Goal: Task Accomplishment & Management: Use online tool/utility

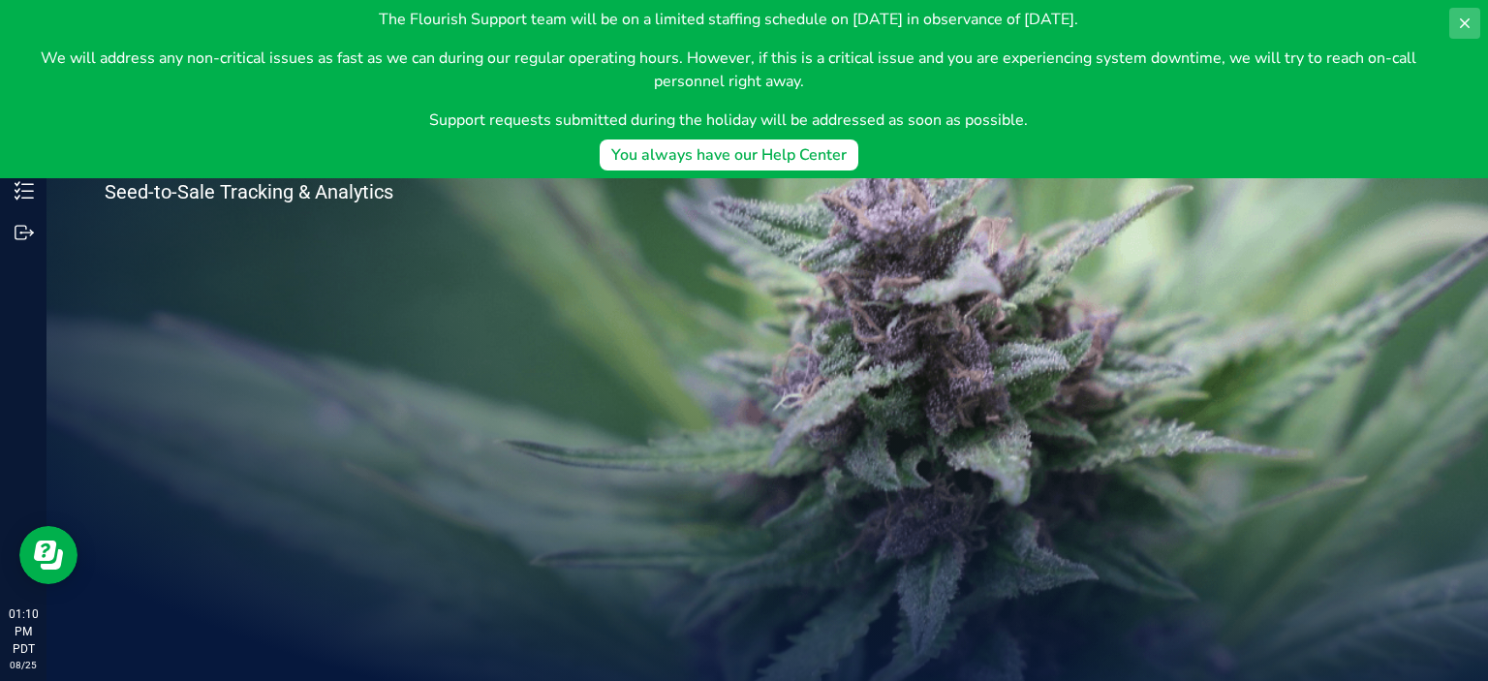
click at [1462, 29] on icon at bounding box center [1465, 24] width 16 height 16
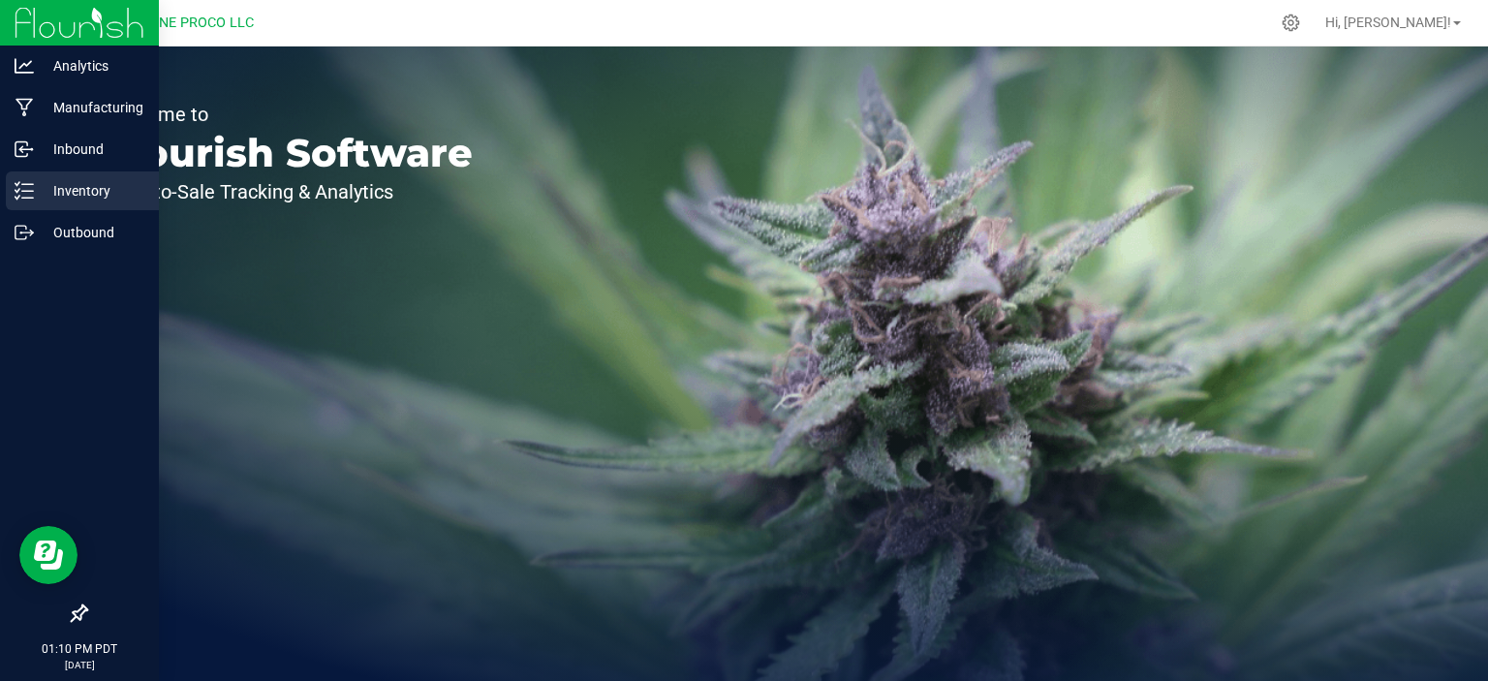
click at [37, 190] on p "Inventory" at bounding box center [92, 190] width 116 height 23
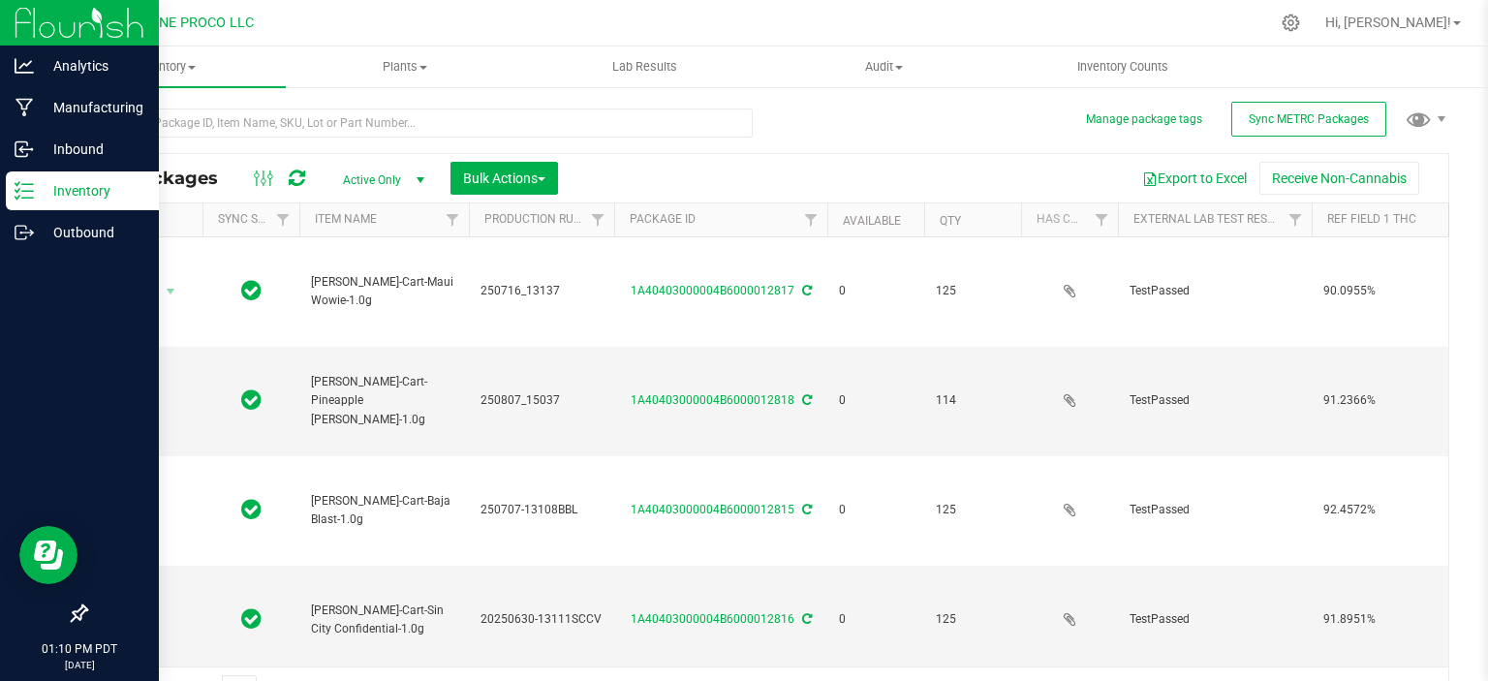
type input "[DATE]"
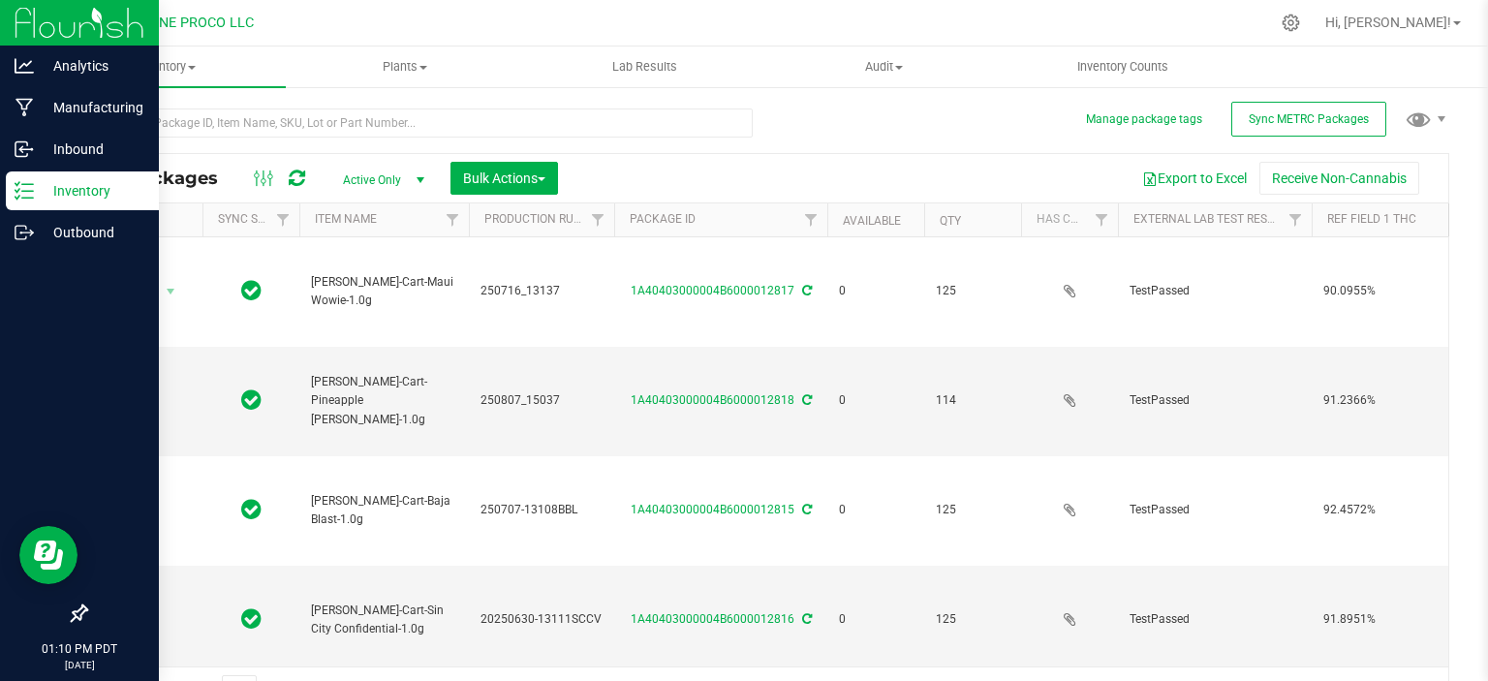
type input "[DATE]"
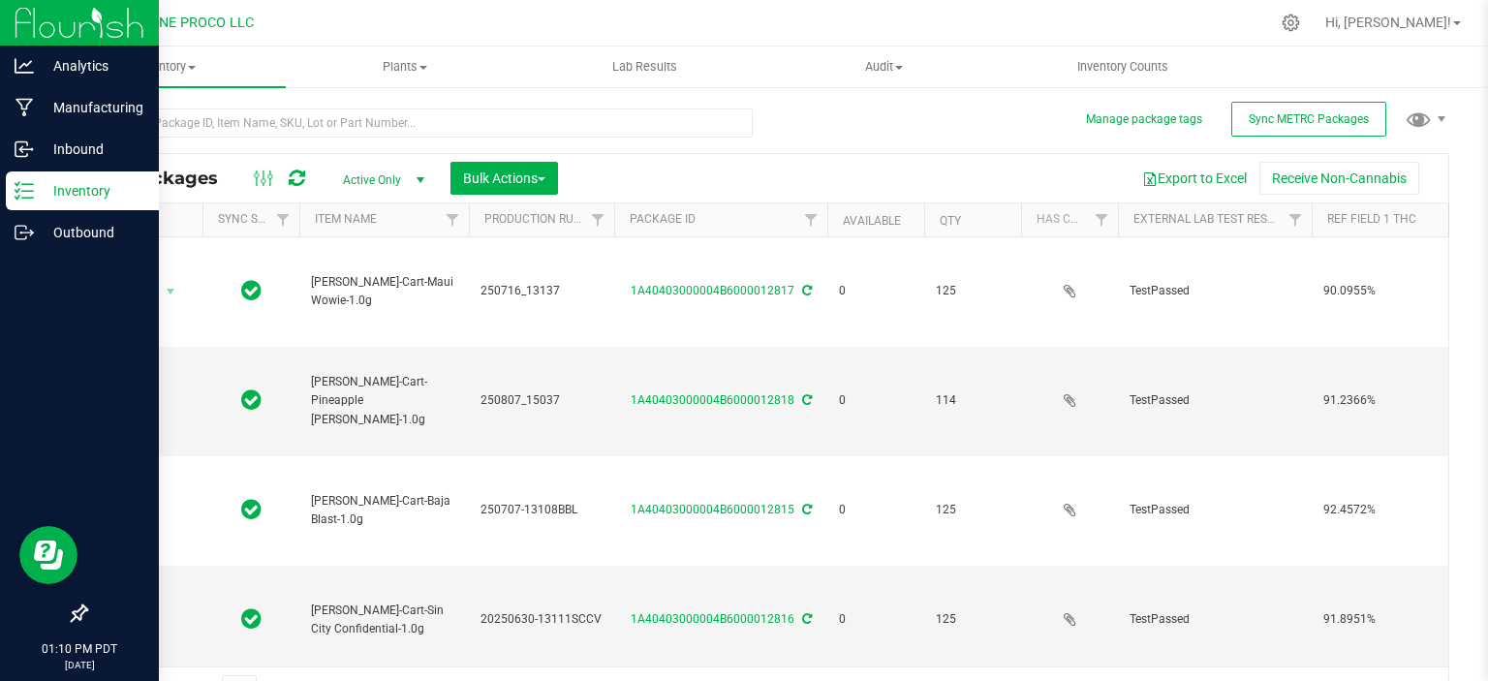
type input "[DATE]"
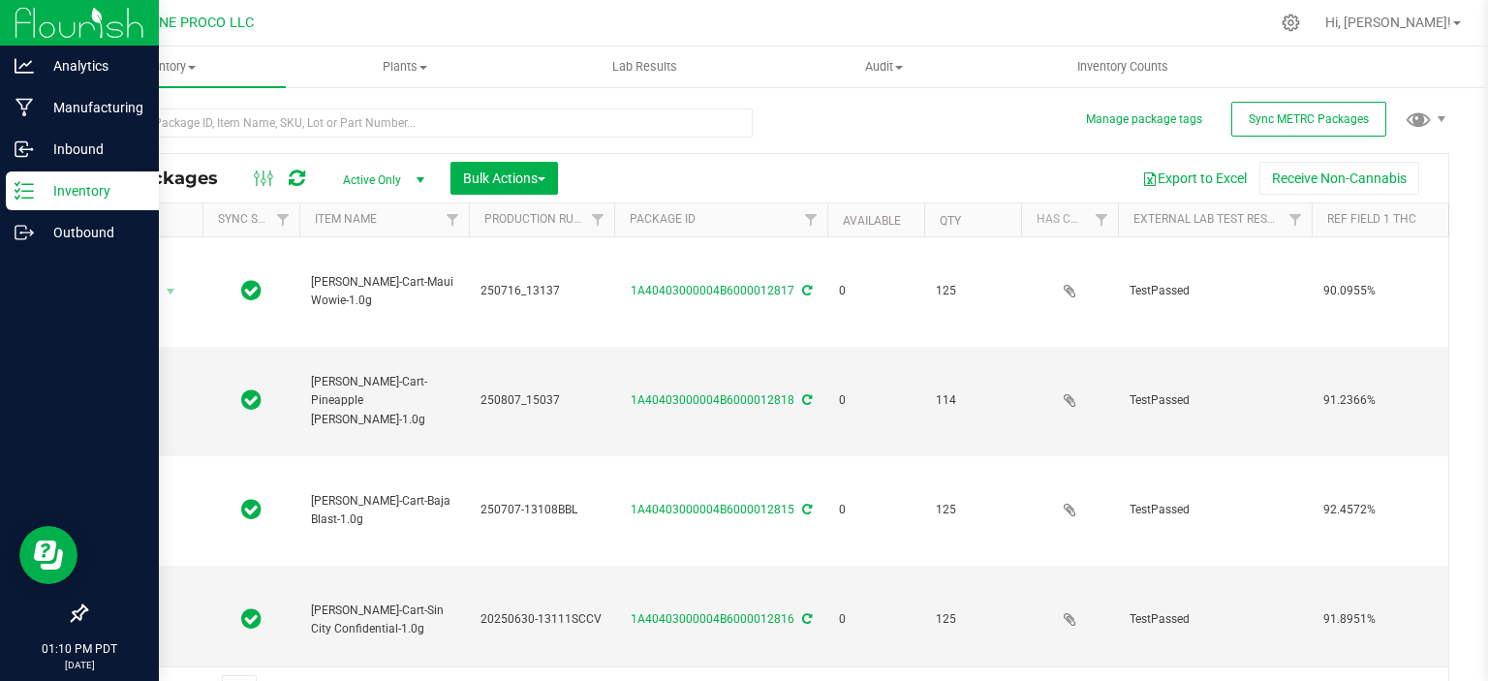
type input "[DATE]"
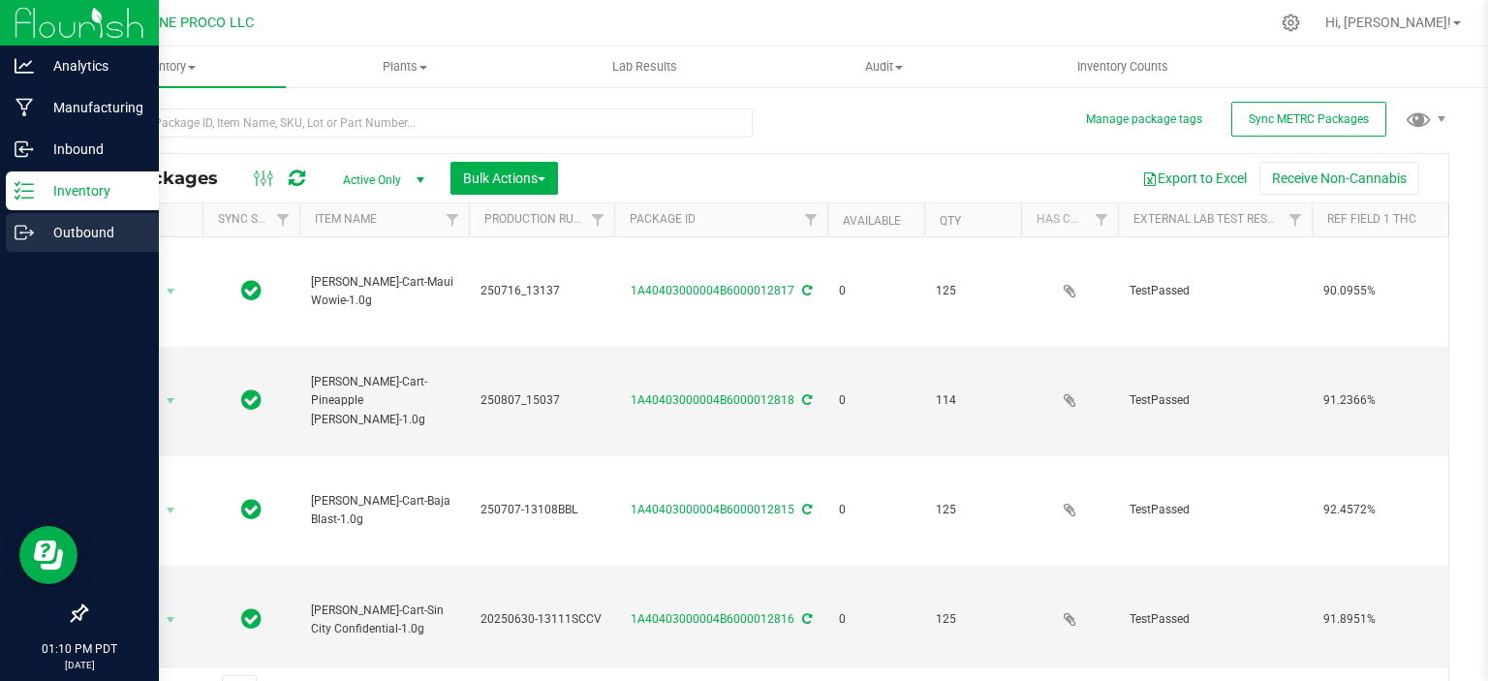
click at [83, 241] on p "Outbound" at bounding box center [92, 232] width 116 height 23
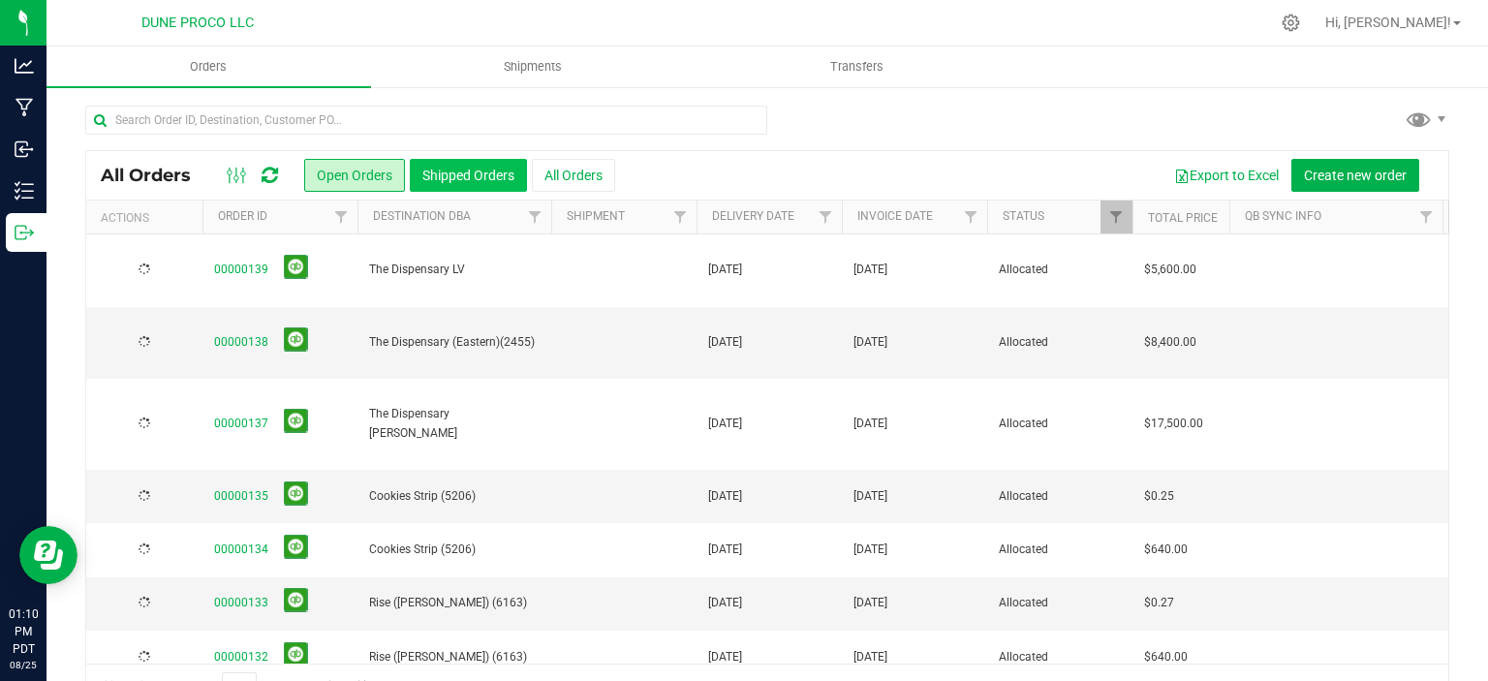
click at [435, 171] on button "Shipped Orders" at bounding box center [468, 175] width 117 height 33
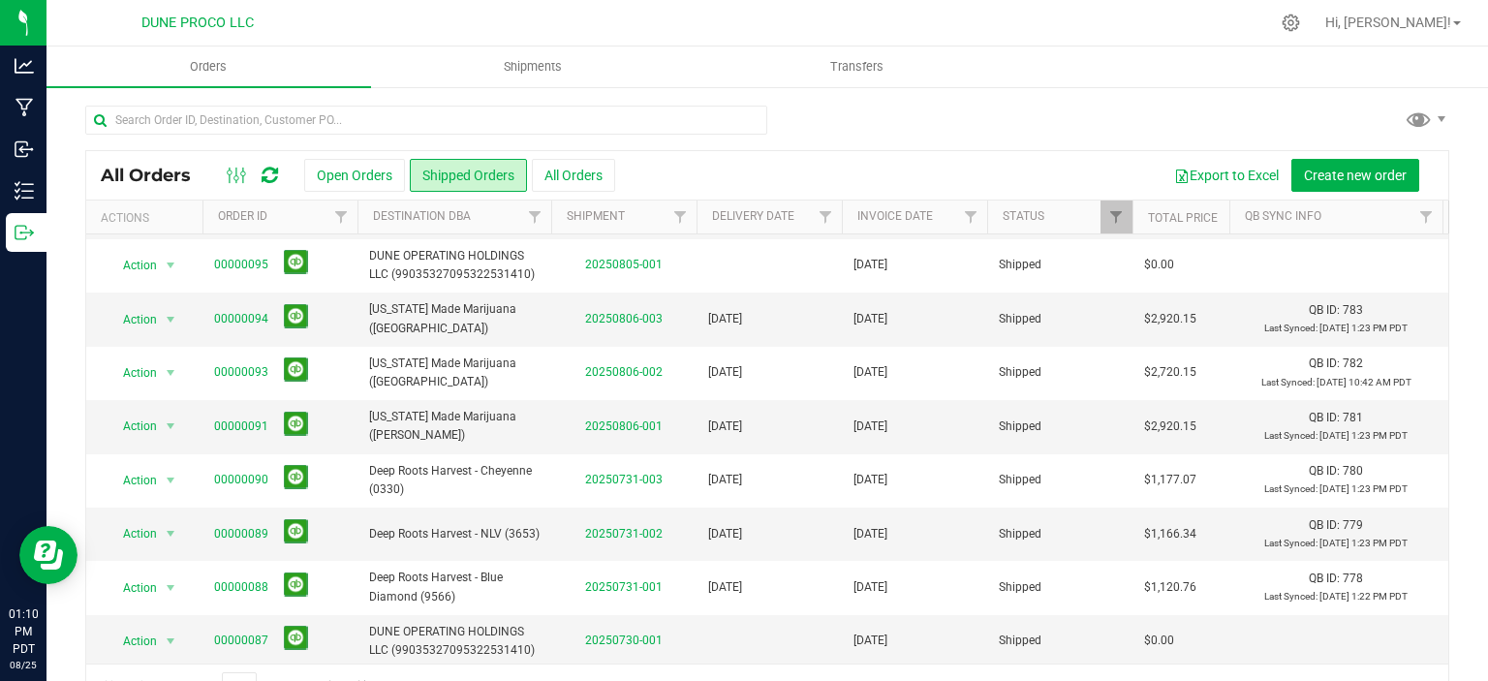
scroll to position [47, 0]
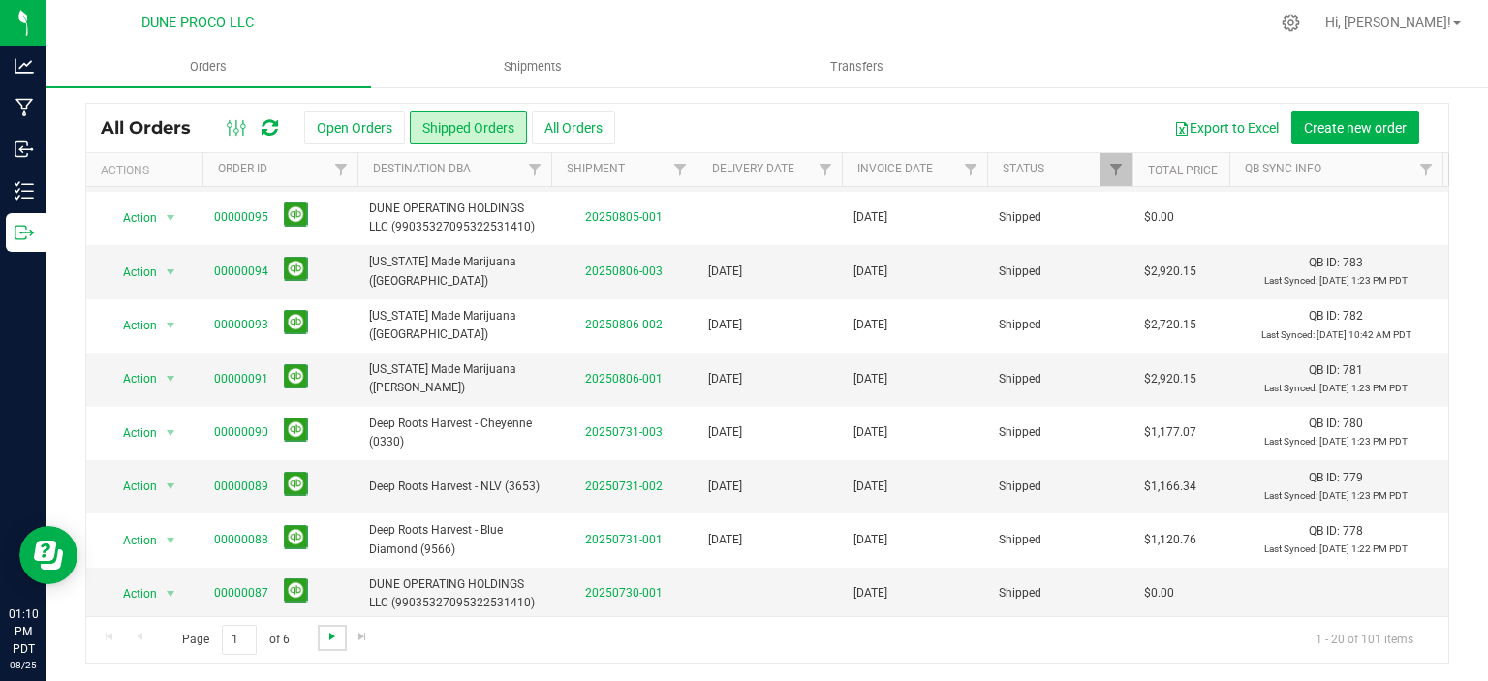
click at [329, 642] on span "Go to the next page" at bounding box center [333, 637] width 16 height 16
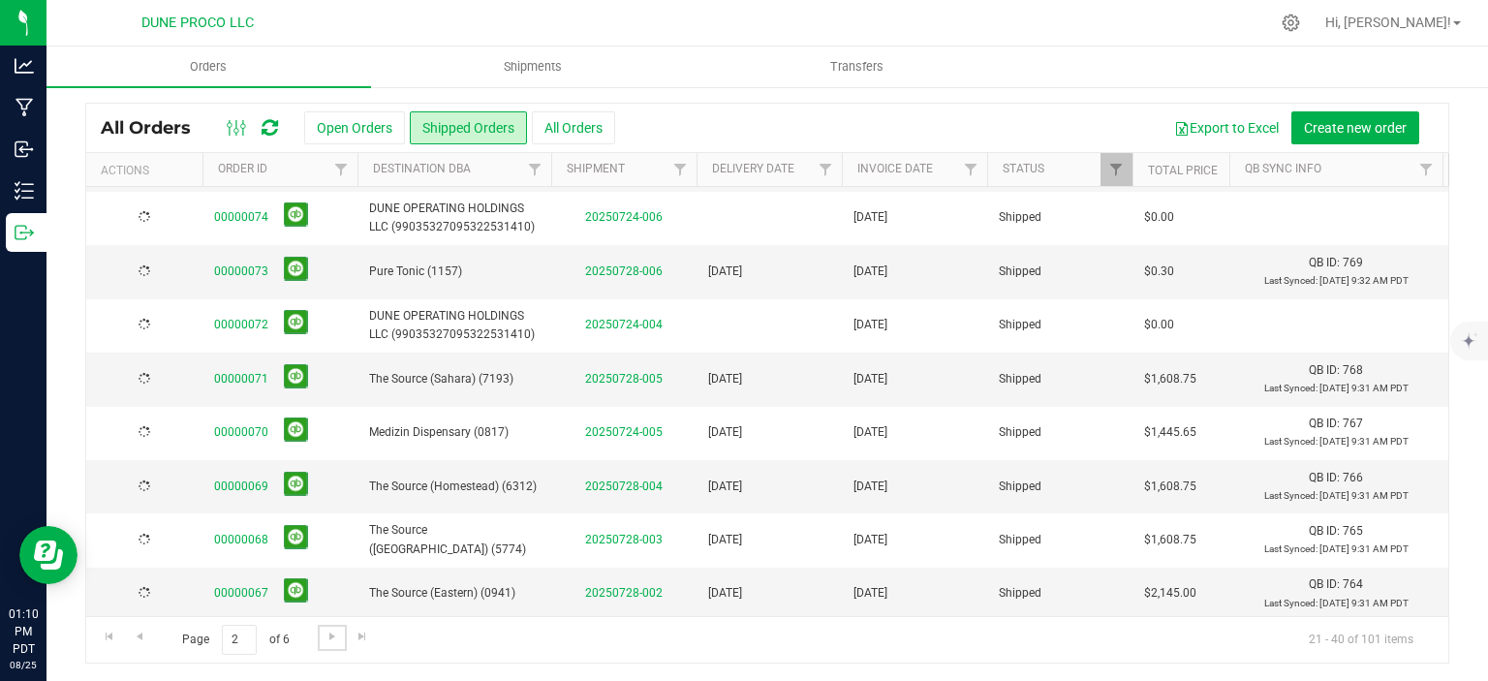
scroll to position [0, 0]
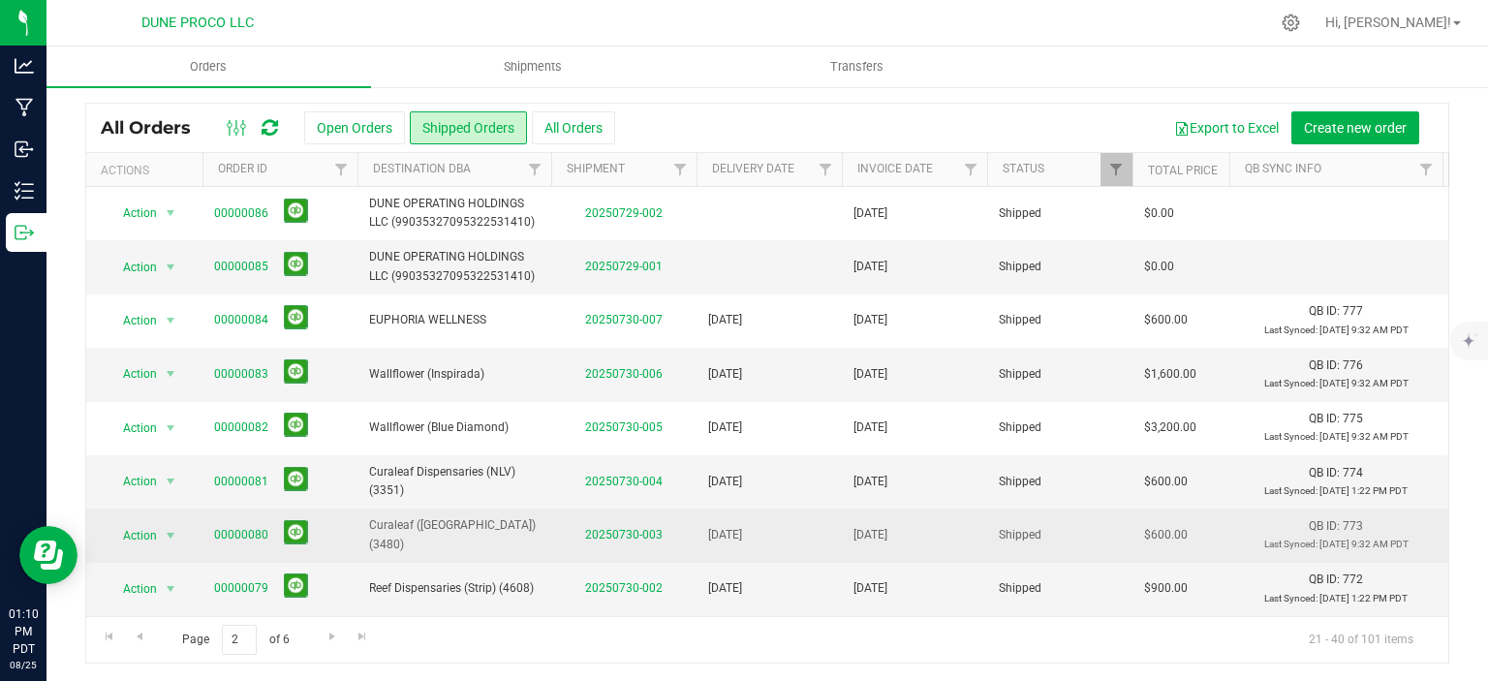
click at [151, 537] on span "Action" at bounding box center [132, 535] width 52 height 27
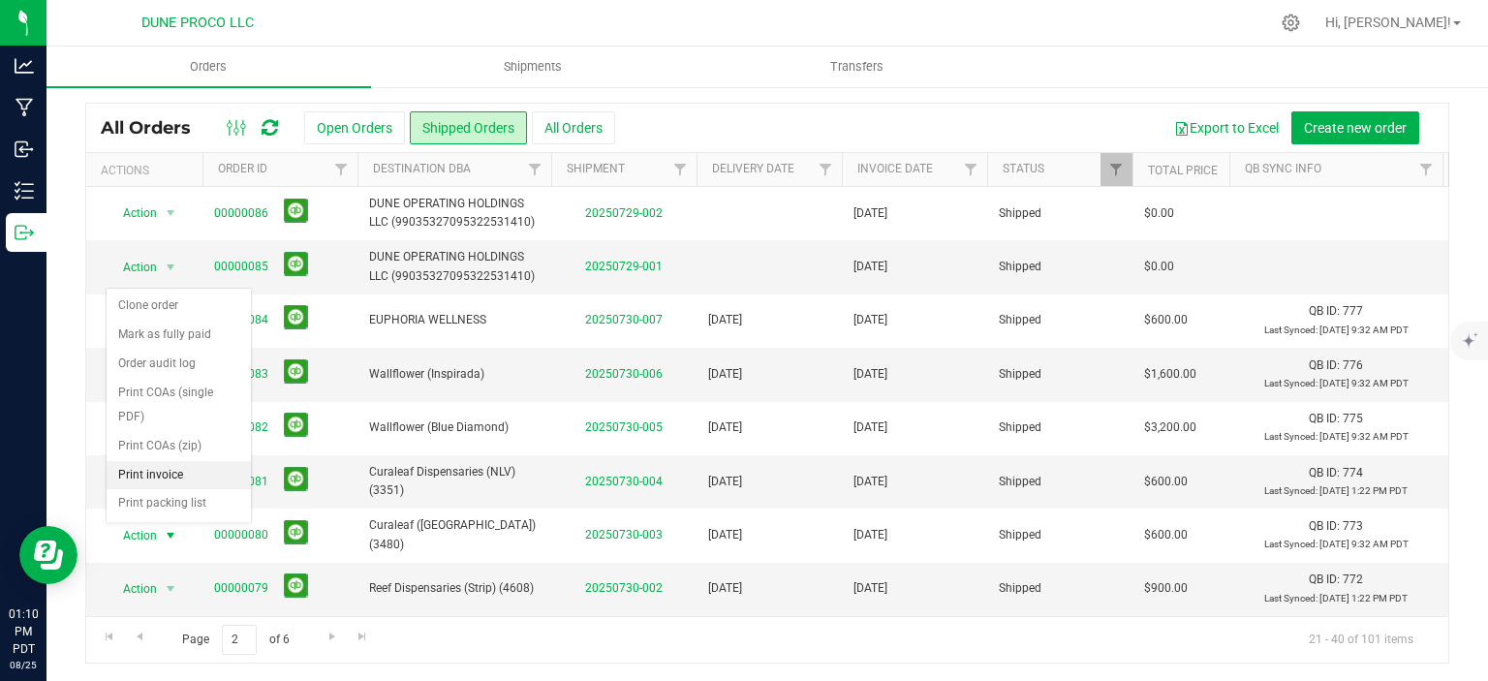
click at [168, 474] on li "Print invoice" at bounding box center [179, 475] width 144 height 29
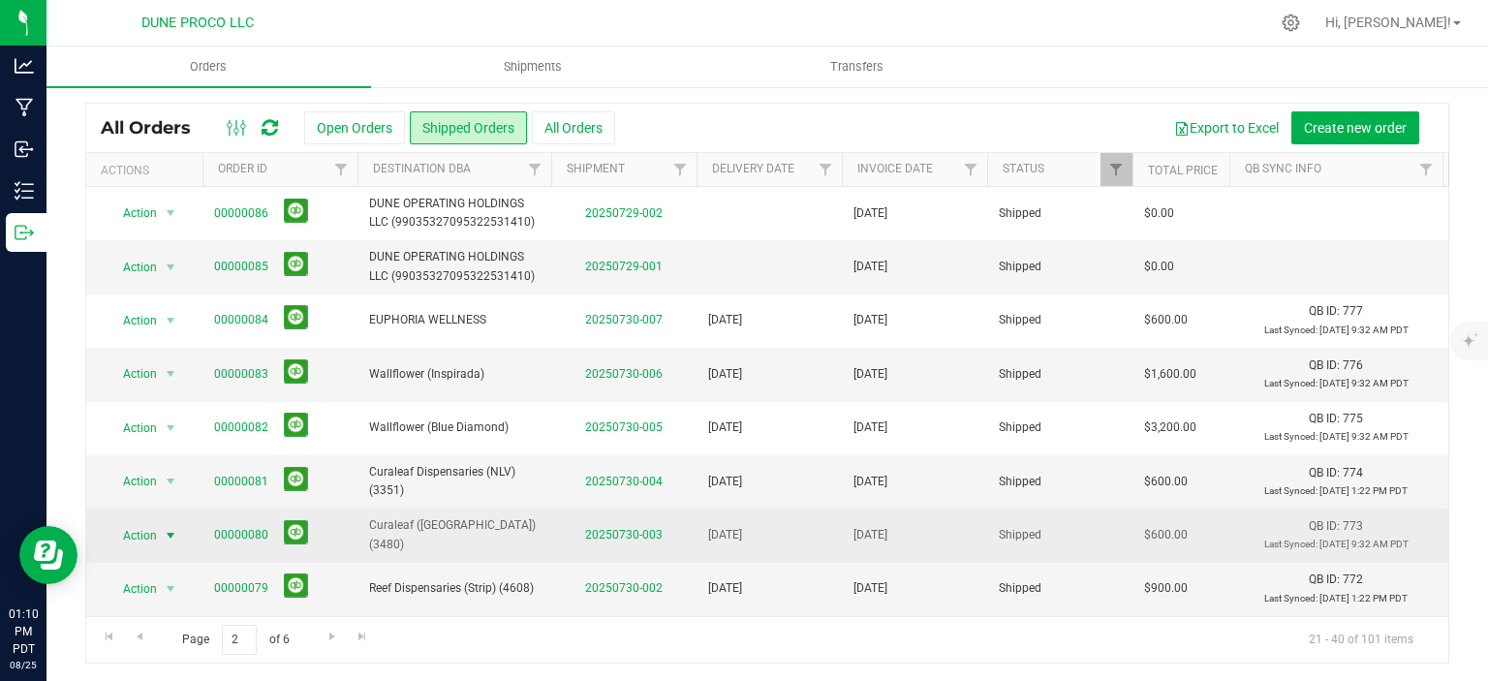
click at [161, 526] on span "select" at bounding box center [171, 535] width 24 height 27
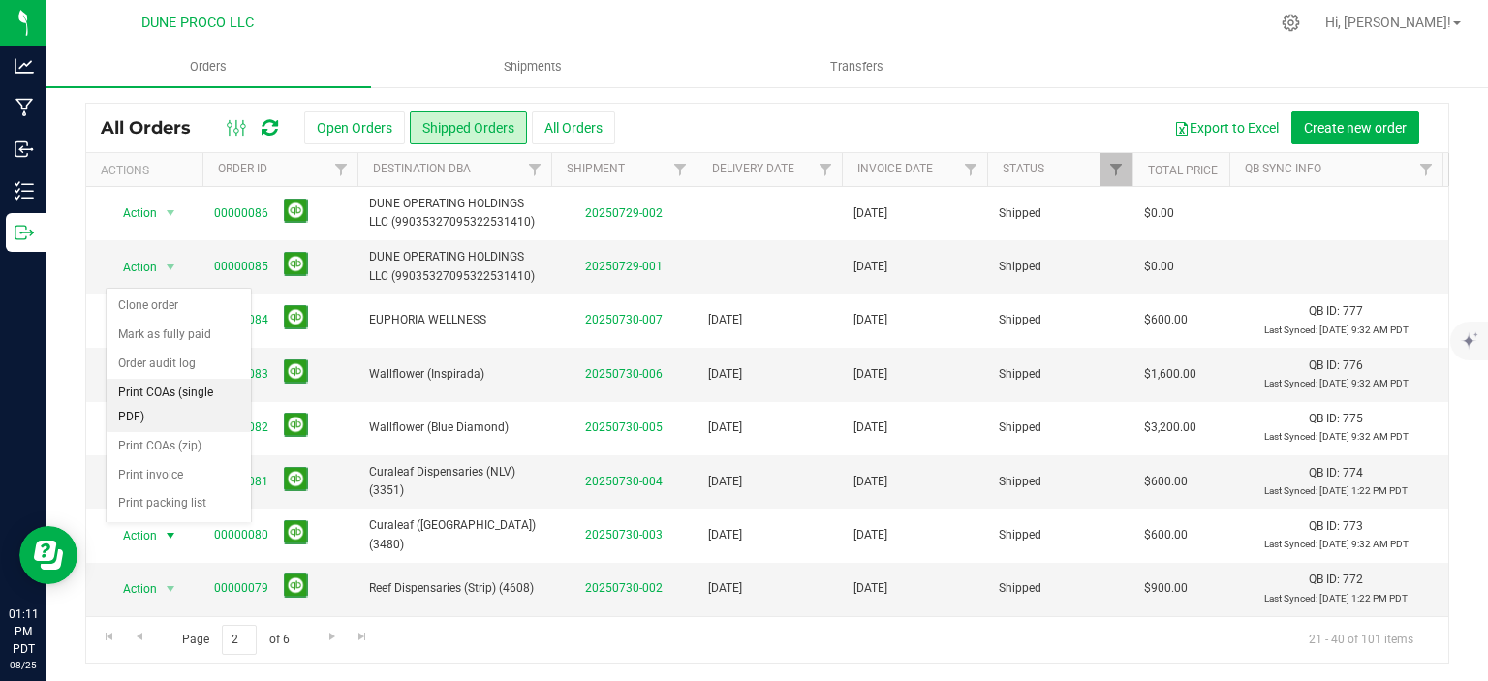
click at [175, 393] on li "Print COAs (single PDF)" at bounding box center [179, 405] width 144 height 53
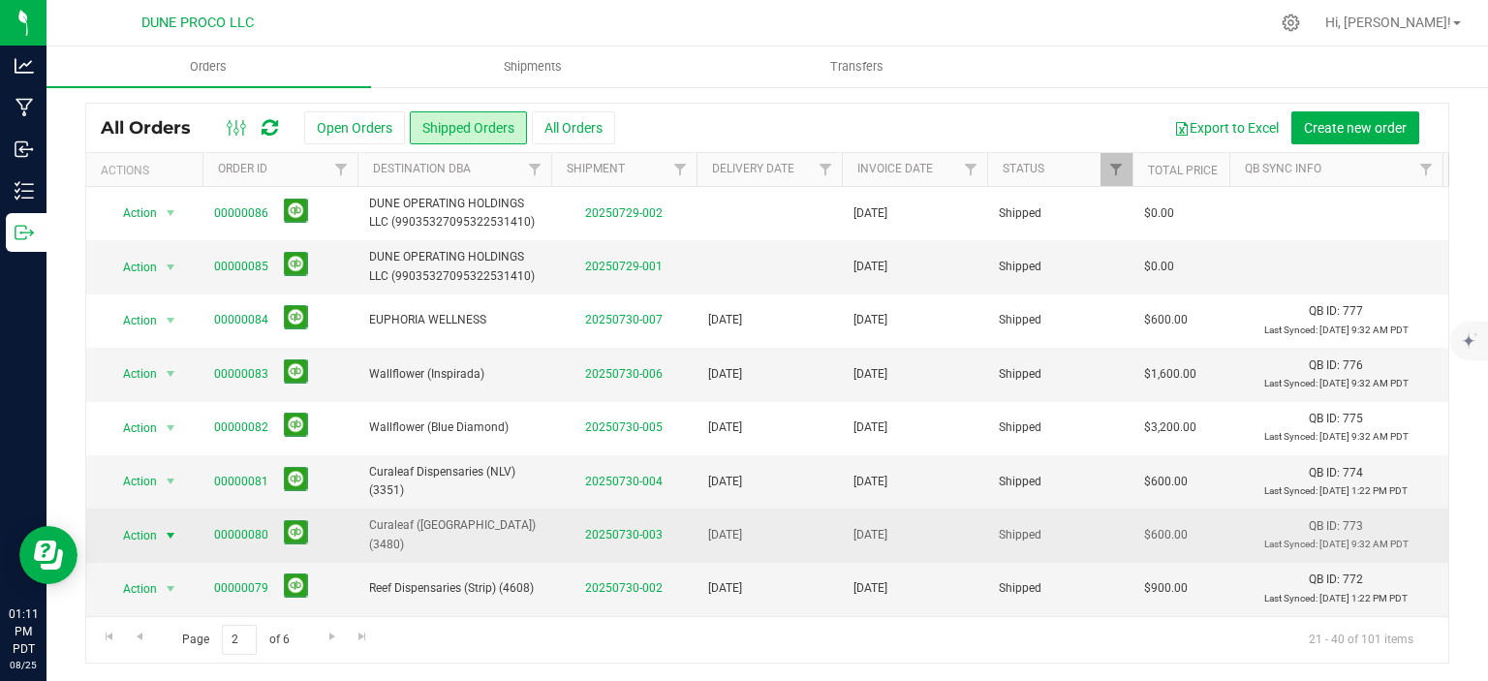
click at [165, 528] on span "select" at bounding box center [171, 536] width 16 height 16
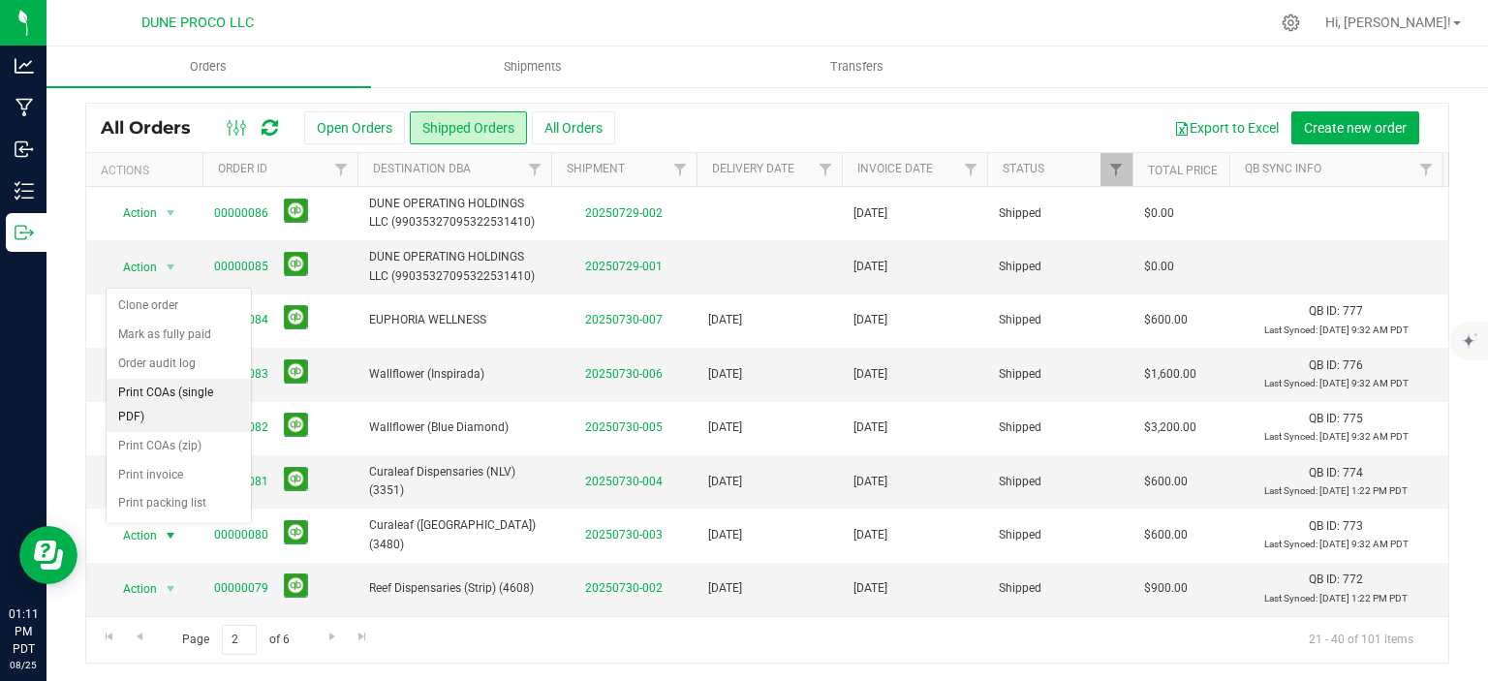
click at [162, 404] on li "Print COAs (single PDF)" at bounding box center [179, 405] width 144 height 53
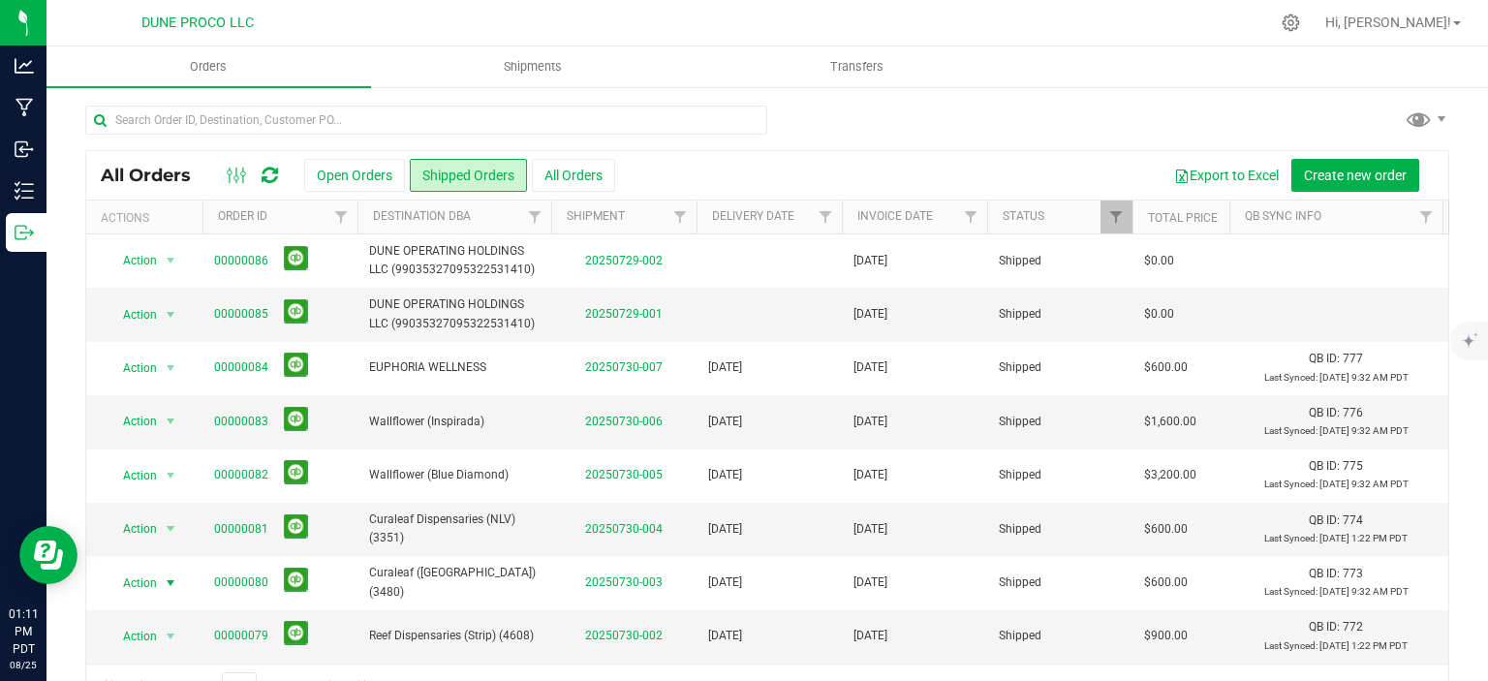
scroll to position [47, 0]
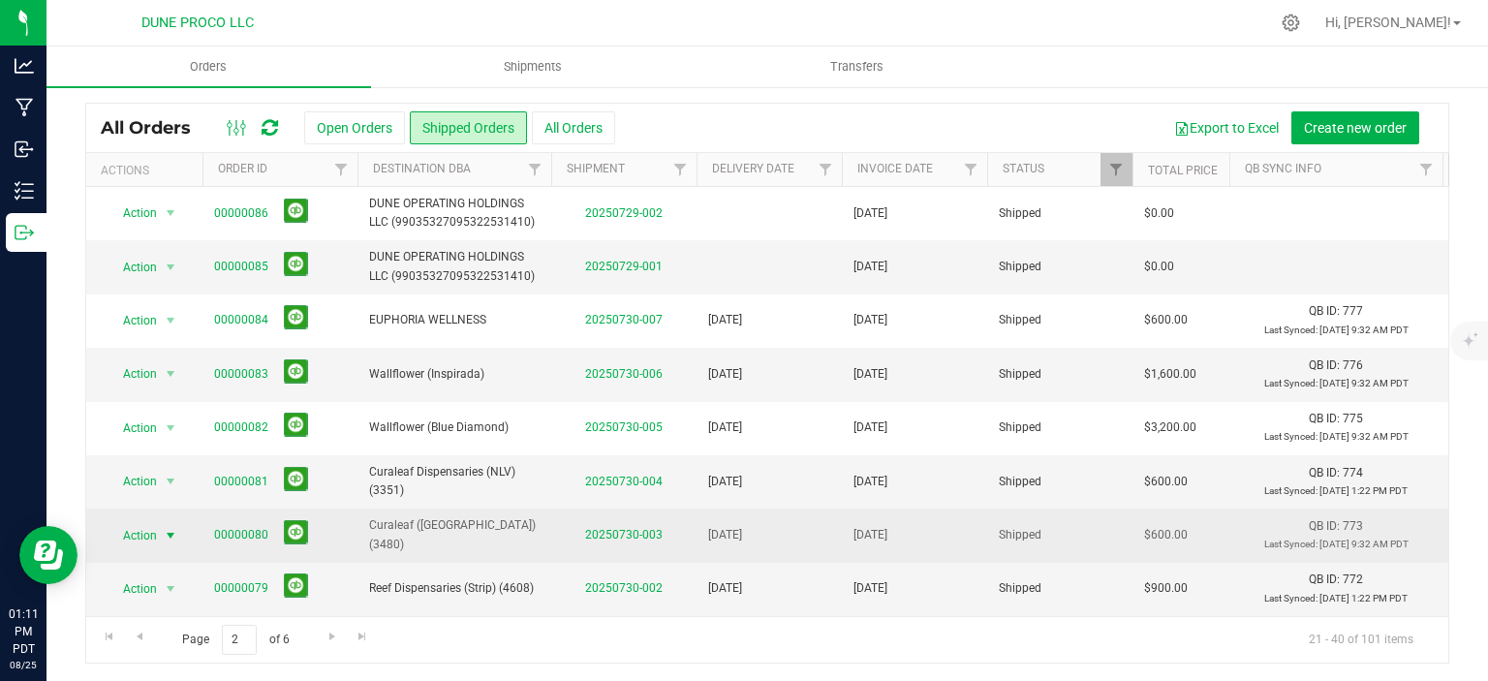
click at [145, 530] on span "Action" at bounding box center [132, 535] width 52 height 27
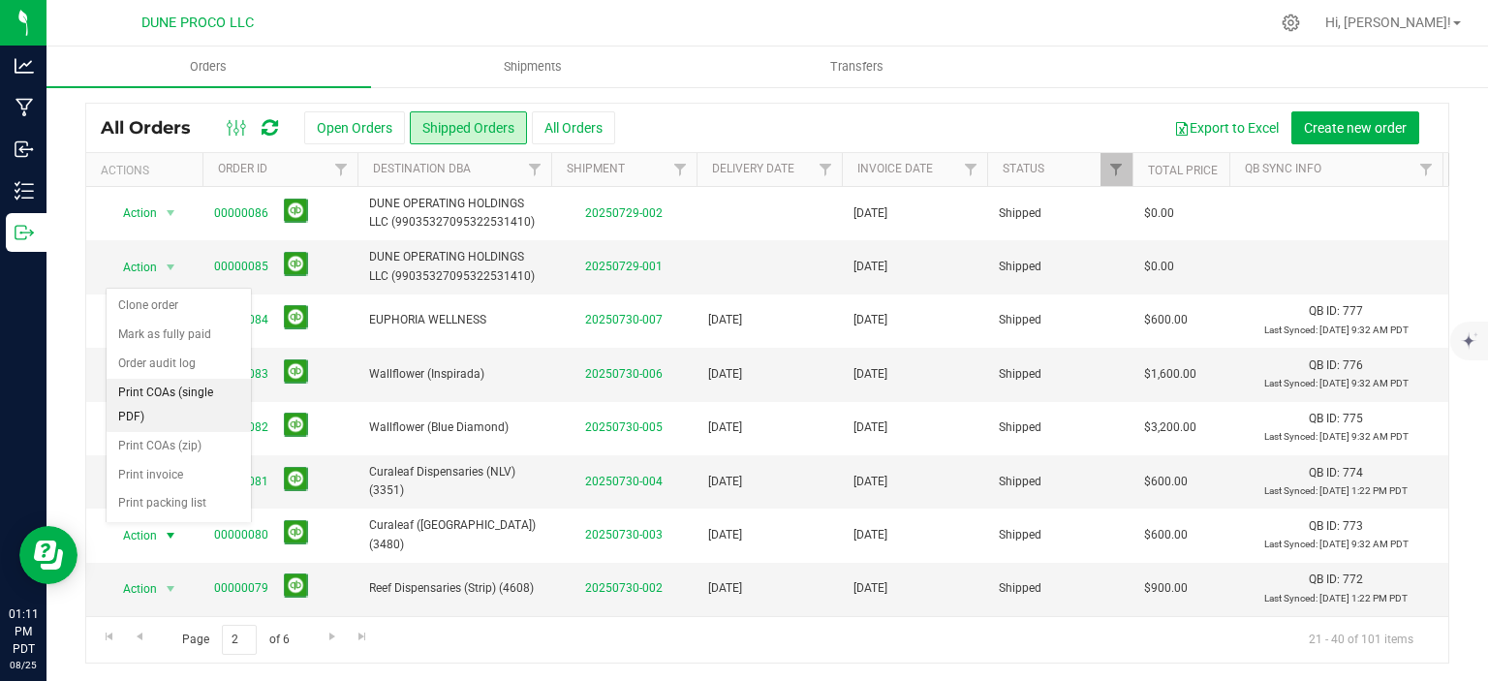
click at [171, 388] on li "Print COAs (single PDF)" at bounding box center [179, 405] width 144 height 53
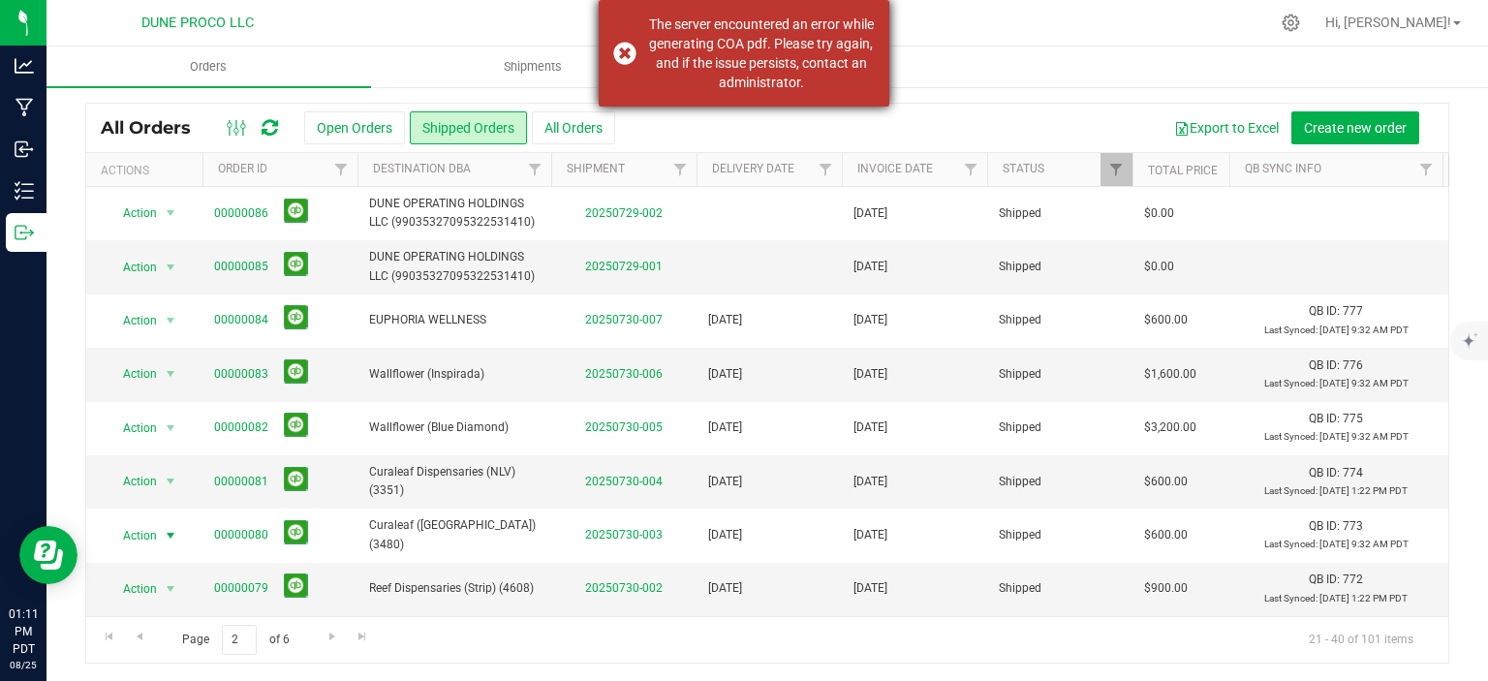
click at [623, 44] on div "The server encountered an error while generating COA pdf. Please try again, and…" at bounding box center [744, 53] width 291 height 107
